Goal: Information Seeking & Learning: Learn about a topic

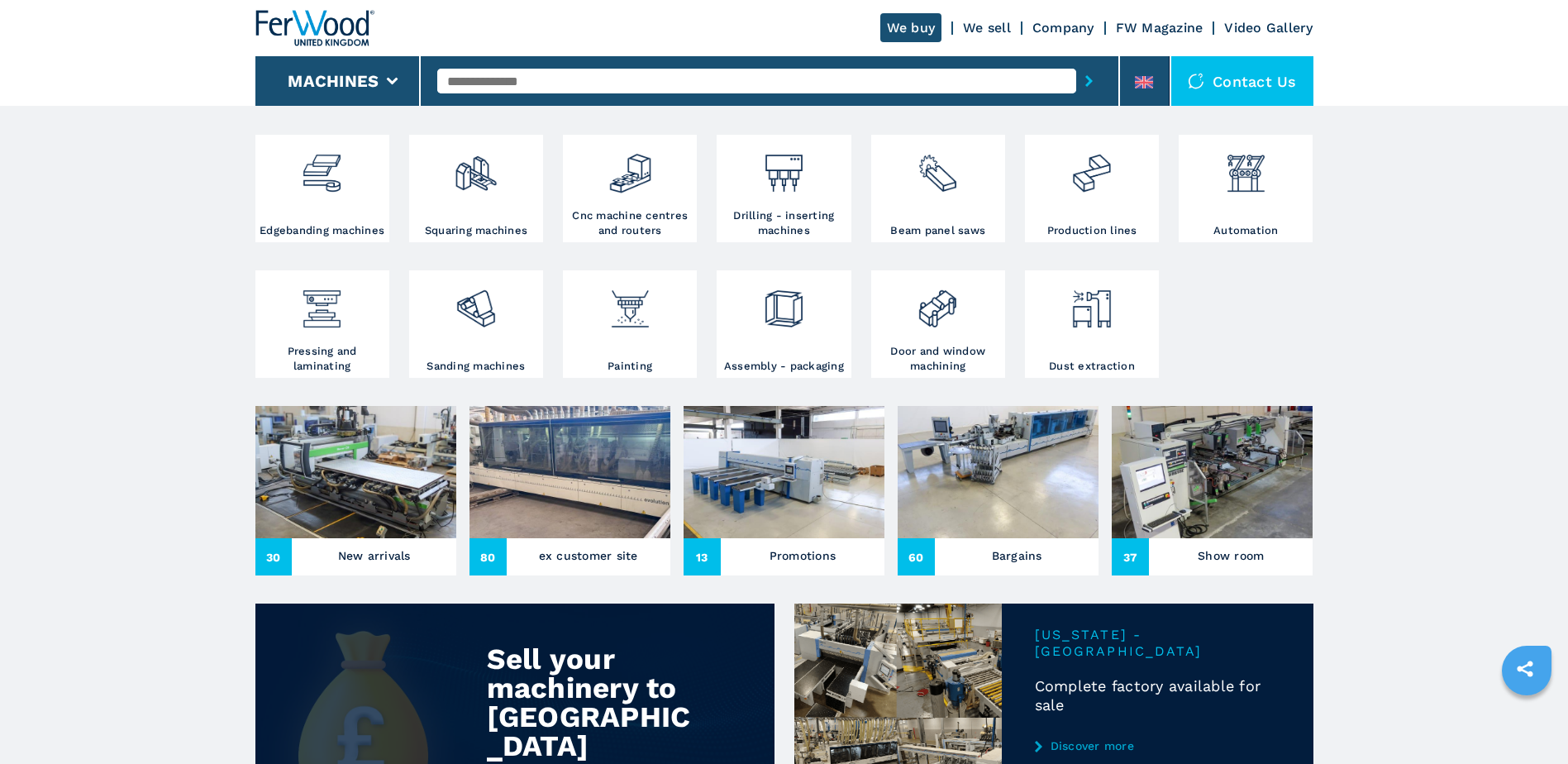
scroll to position [331, 0]
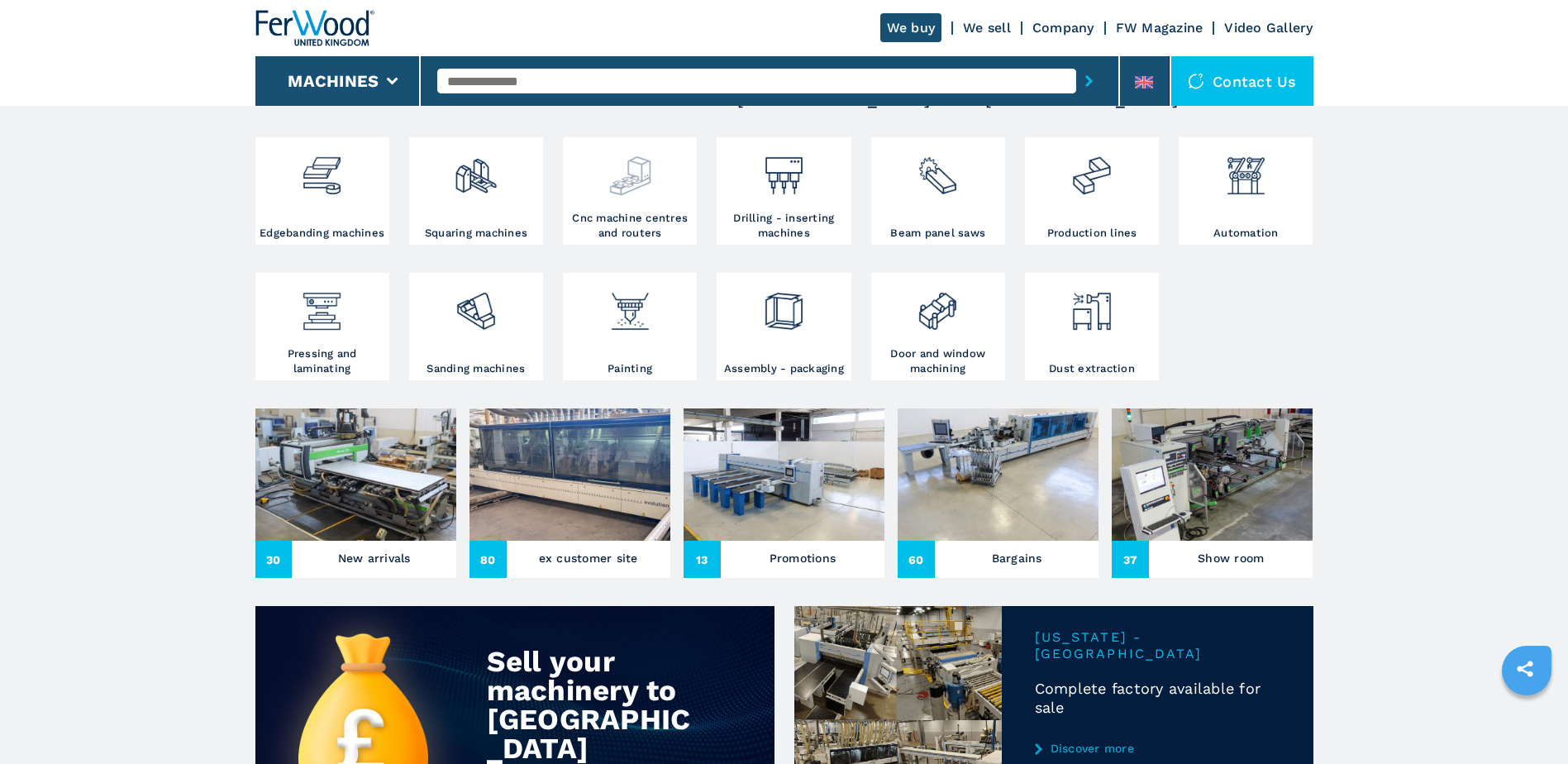
click at [628, 196] on img at bounding box center [630, 168] width 44 height 56
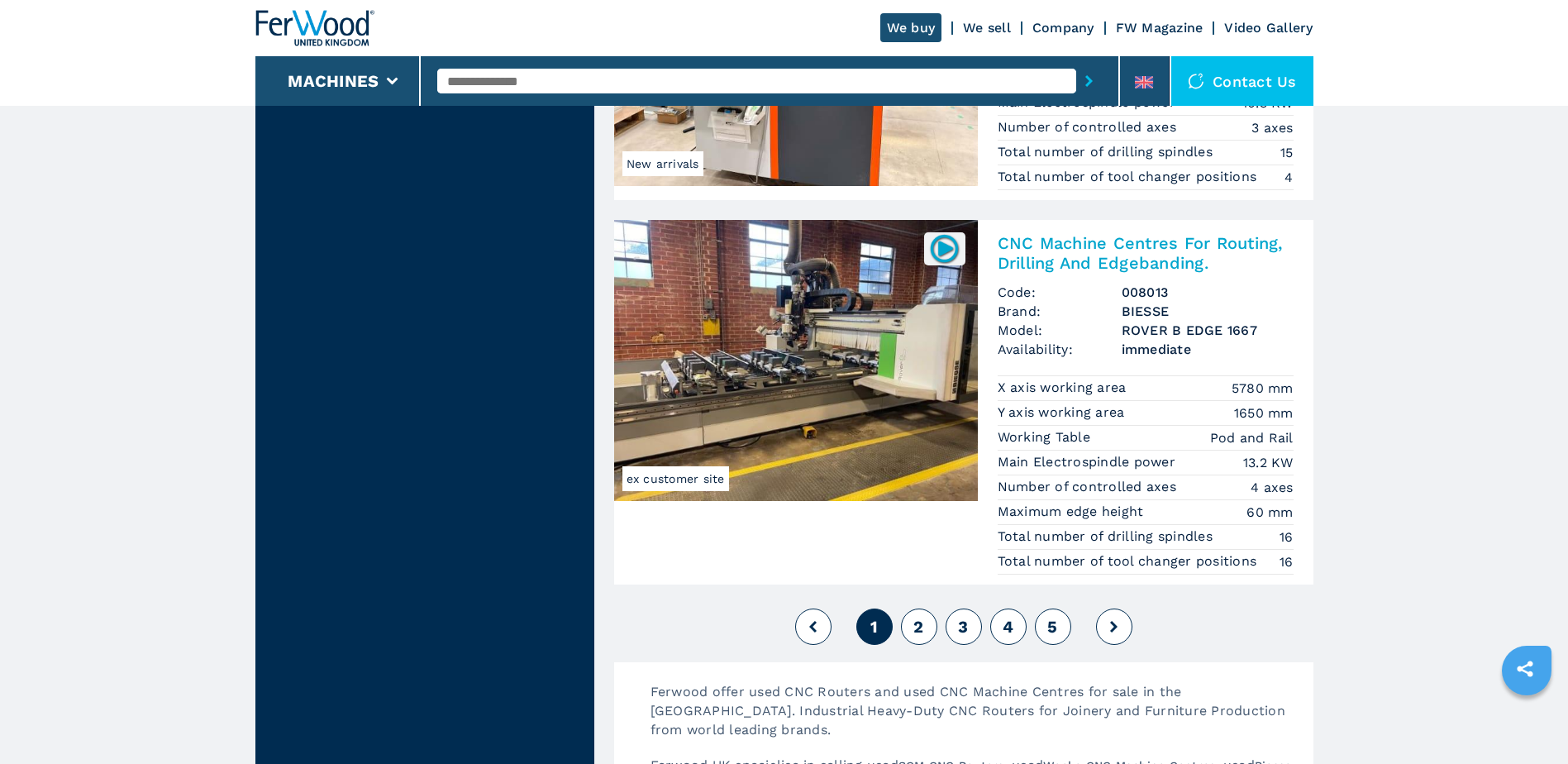
scroll to position [3968, 0]
click at [918, 619] on span "2" at bounding box center [919, 626] width 10 height 20
click at [919, 625] on span "2" at bounding box center [919, 626] width 10 height 20
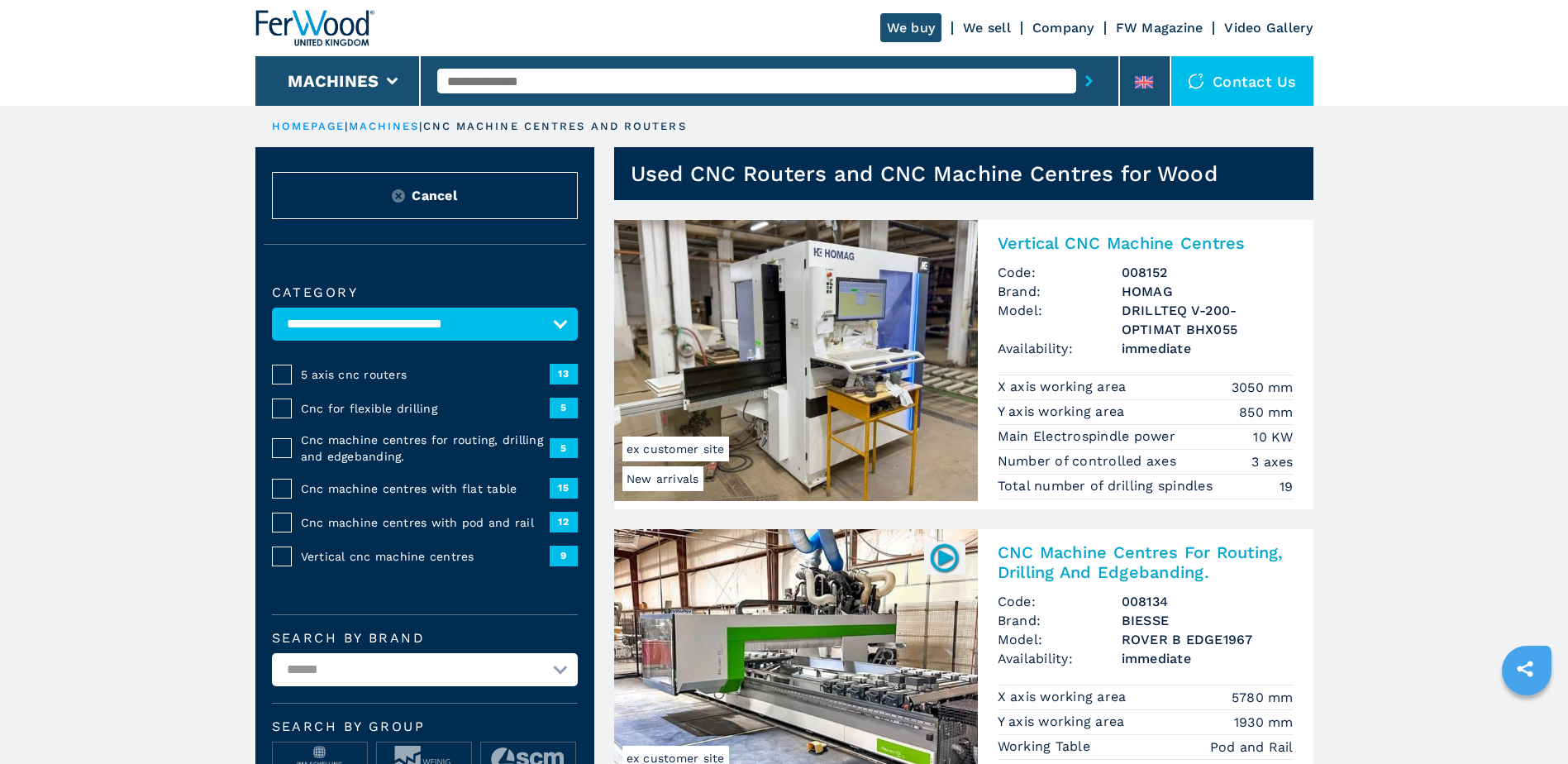
click at [1051, 24] on link "Company" at bounding box center [1063, 27] width 62 height 16
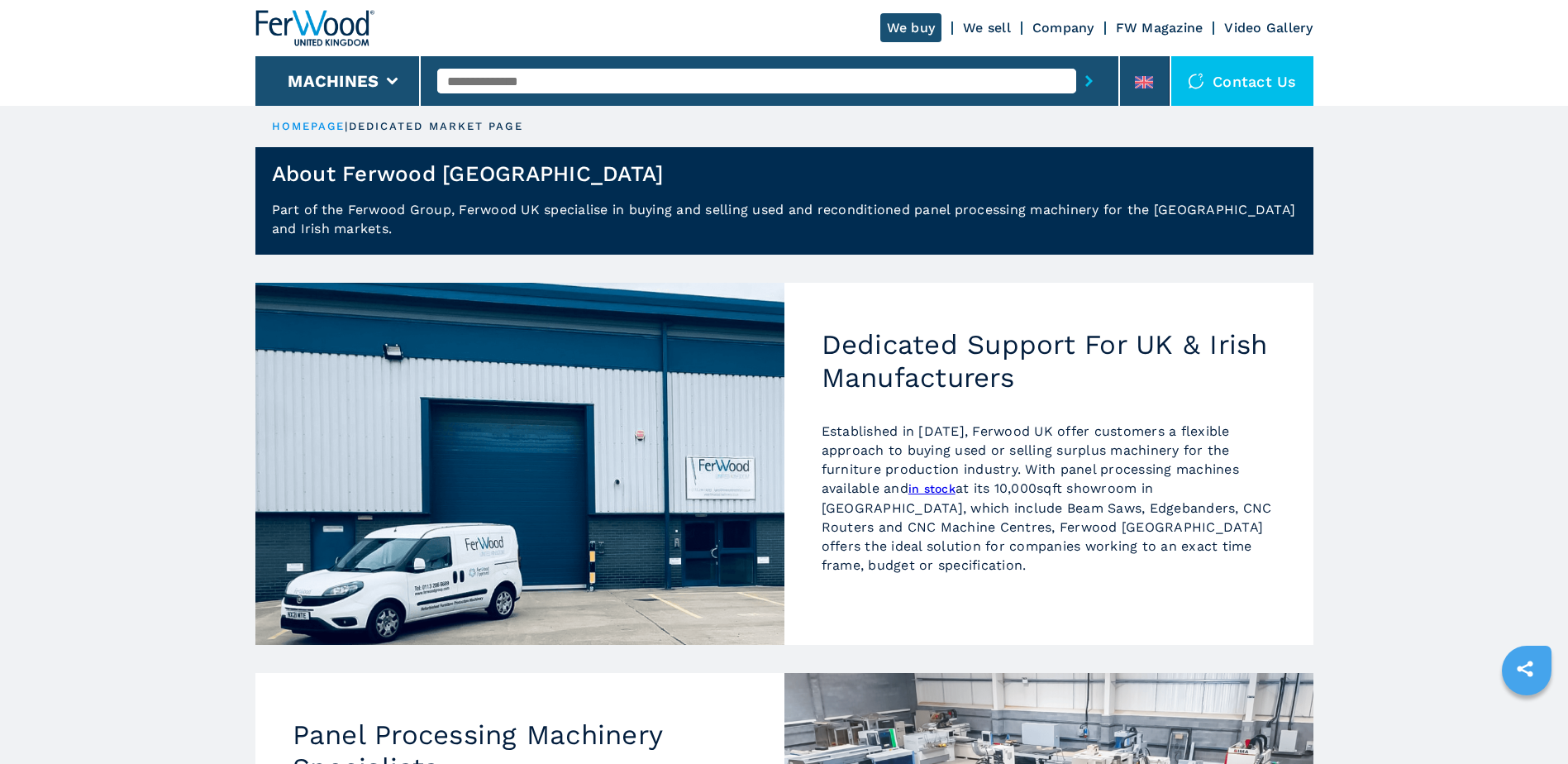
click at [982, 24] on link "We sell" at bounding box center [986, 27] width 48 height 16
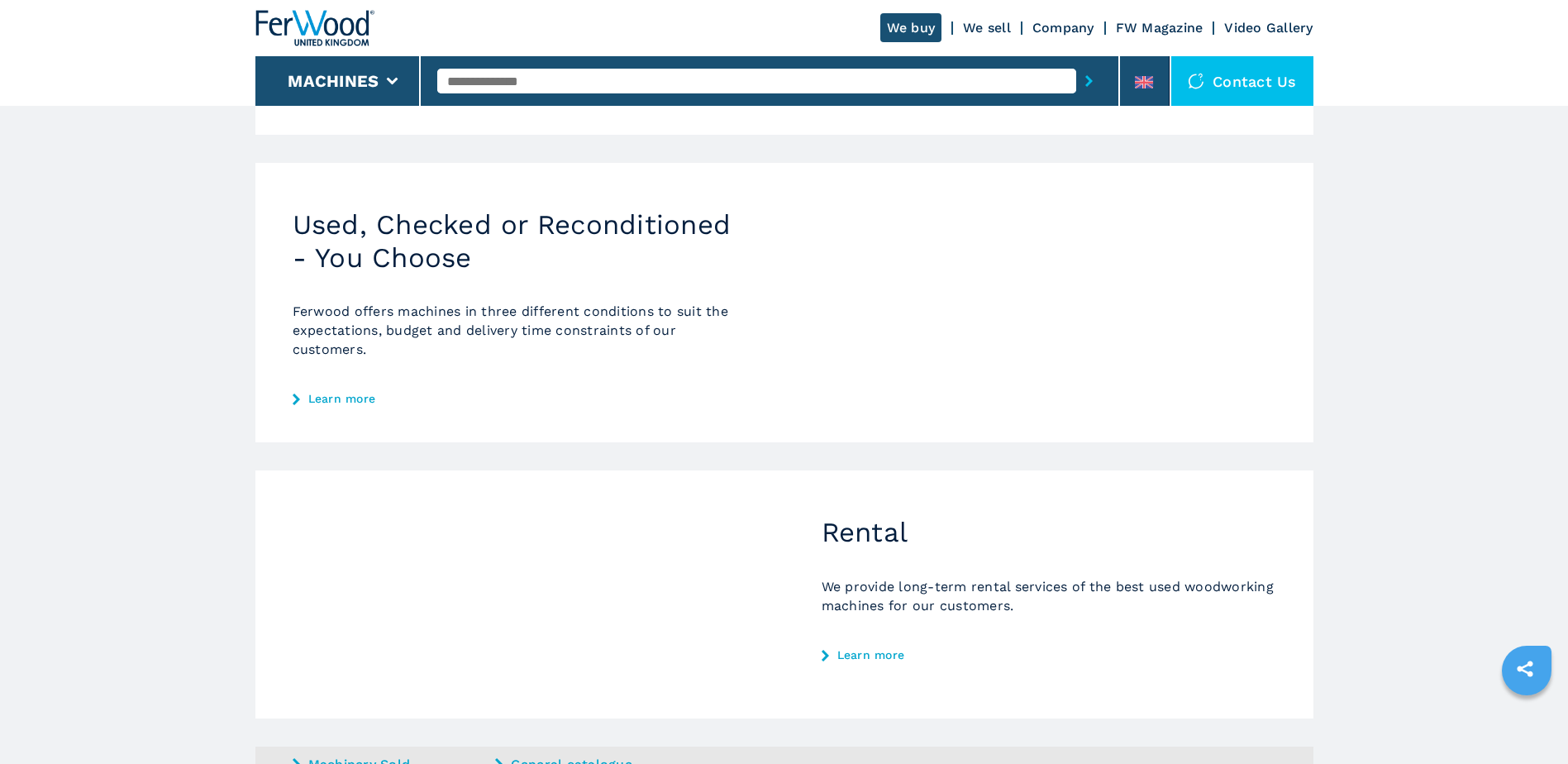
scroll to position [558, 0]
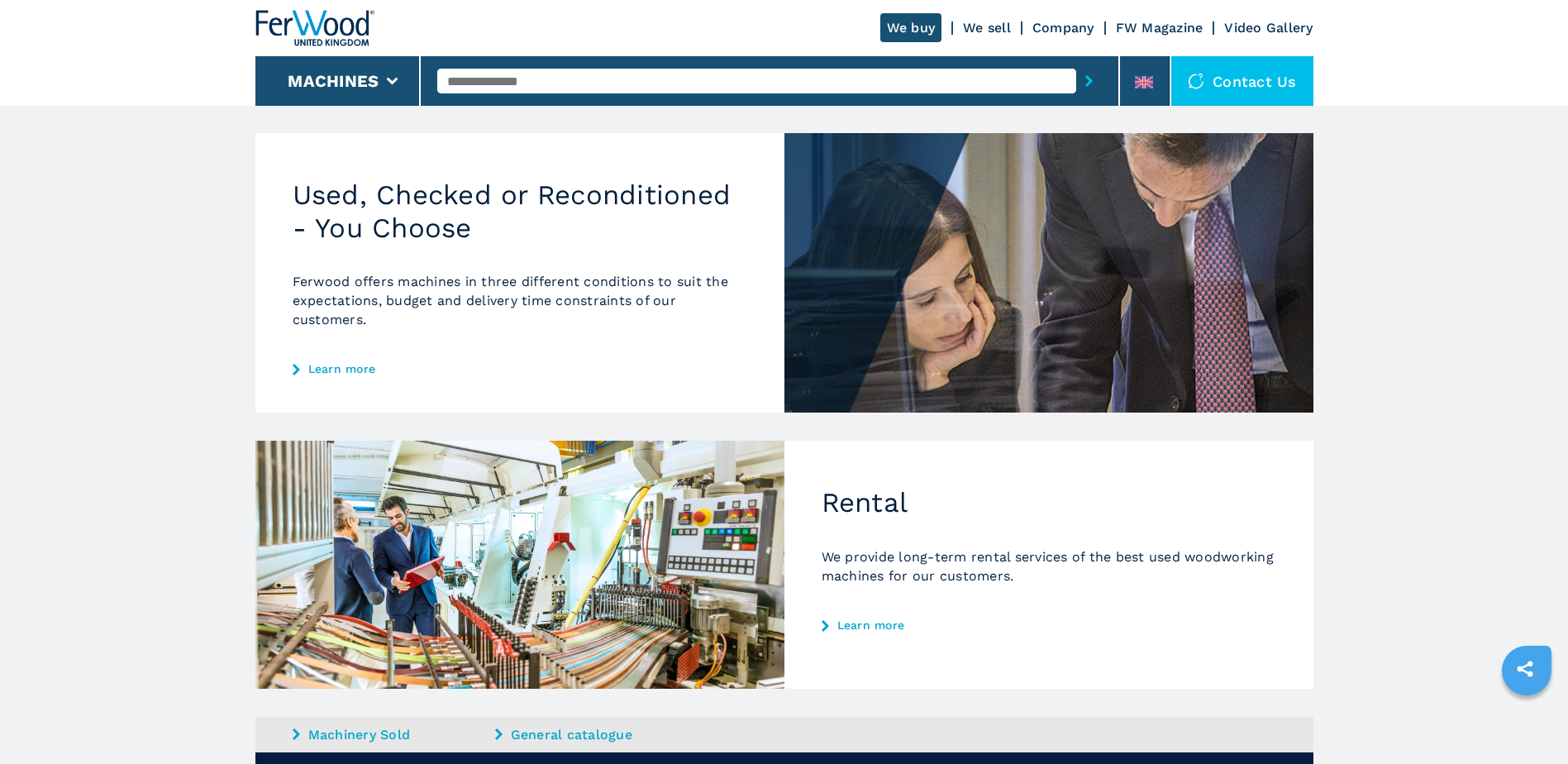
click at [342, 368] on link "Learn more" at bounding box center [520, 369] width 454 height 14
